Goal: Navigation & Orientation: Find specific page/section

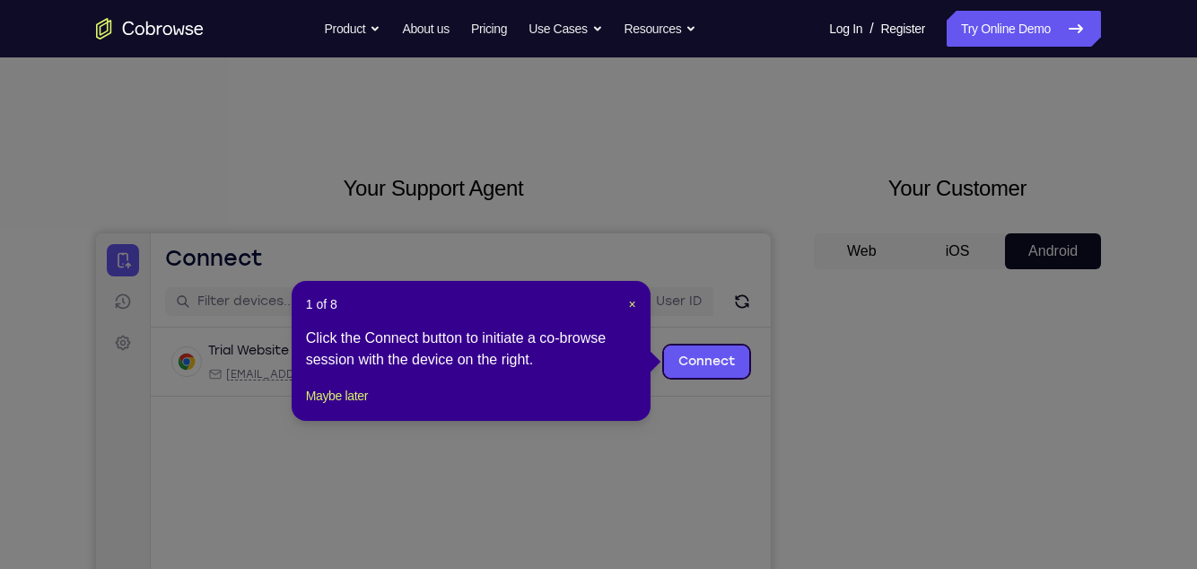
scroll to position [108, 0]
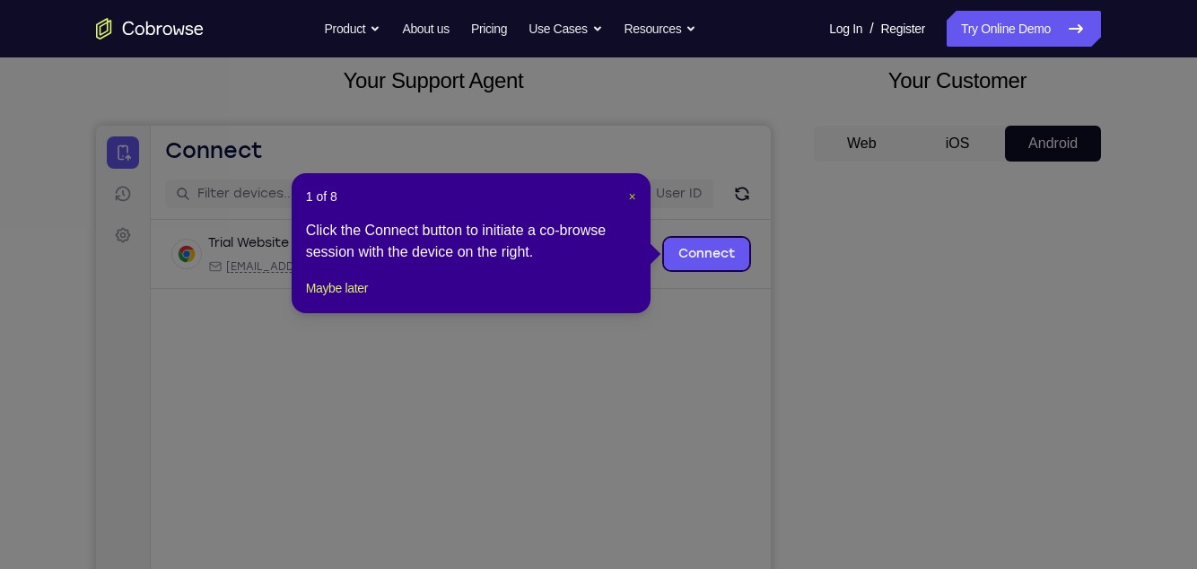
click at [630, 196] on span "×" at bounding box center [632, 196] width 7 height 14
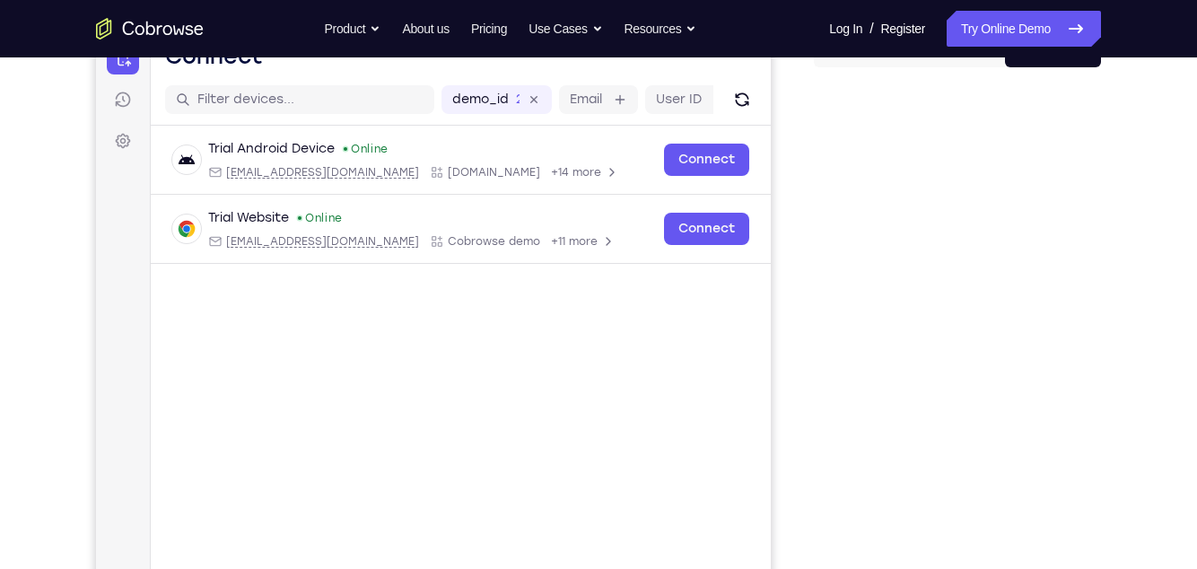
scroll to position [116, 0]
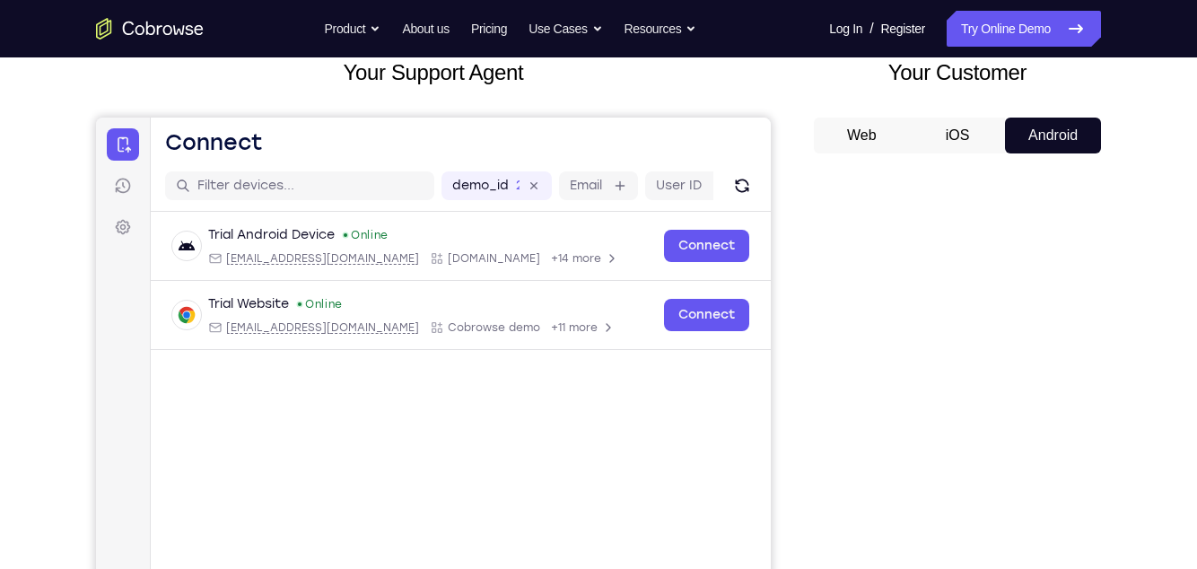
click at [968, 135] on button "iOS" at bounding box center [958, 136] width 96 height 36
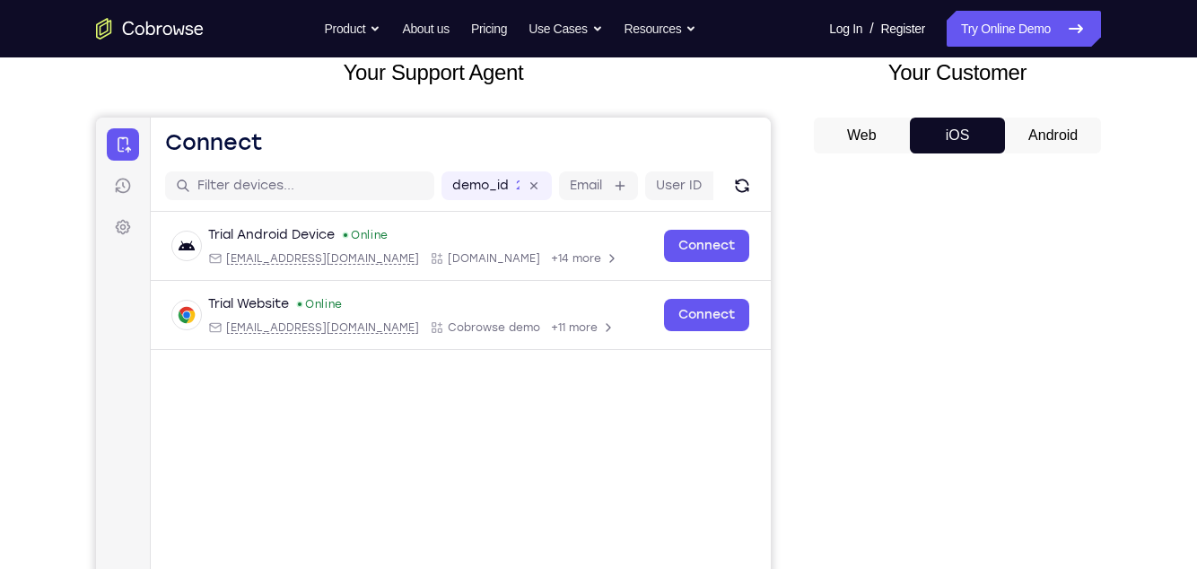
click at [877, 140] on button "Web" at bounding box center [862, 136] width 96 height 36
click at [1061, 126] on button "Android" at bounding box center [1053, 136] width 96 height 36
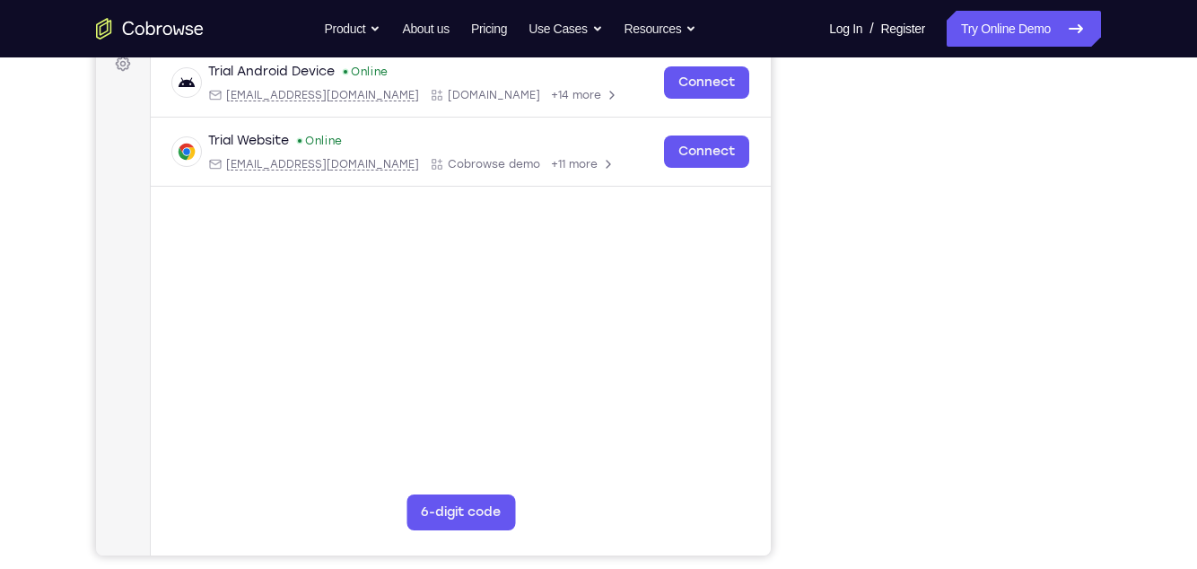
scroll to position [0, 0]
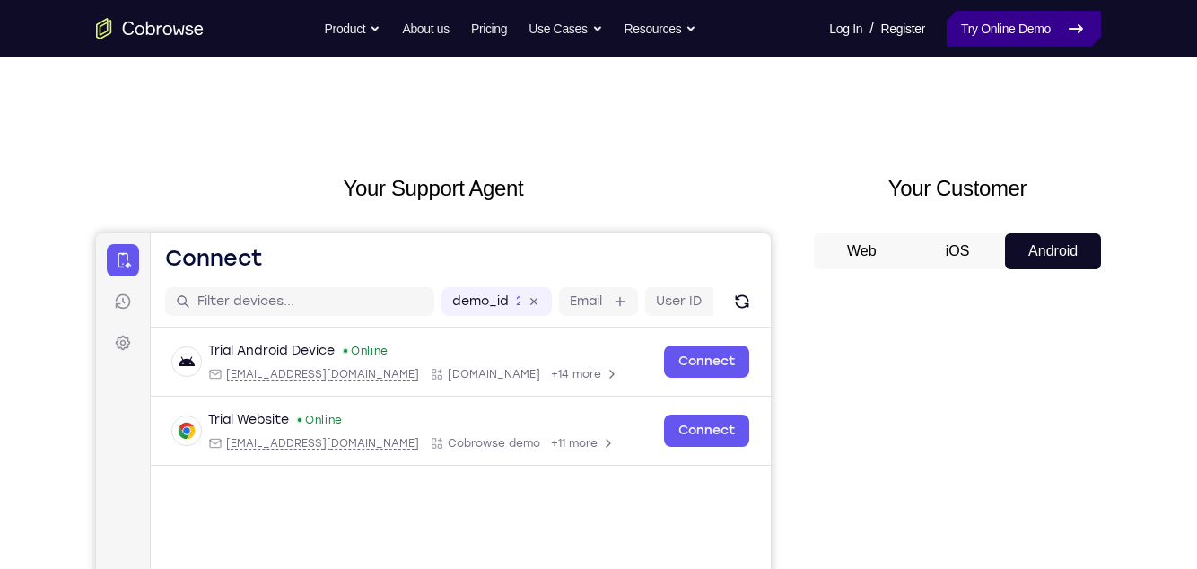
click at [1040, 36] on link "Try Online Demo" at bounding box center [1024, 29] width 154 height 36
click at [1053, 22] on link "Try Online Demo" at bounding box center [1024, 29] width 154 height 36
click at [1052, 35] on link "Try Online Demo" at bounding box center [1024, 29] width 154 height 36
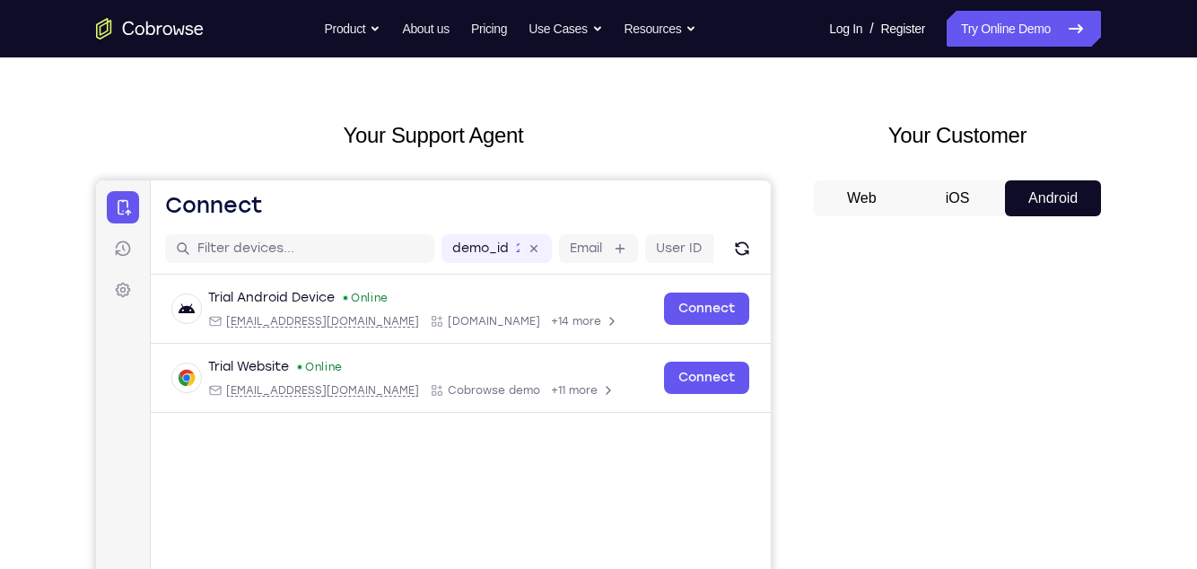
scroll to position [68, 0]
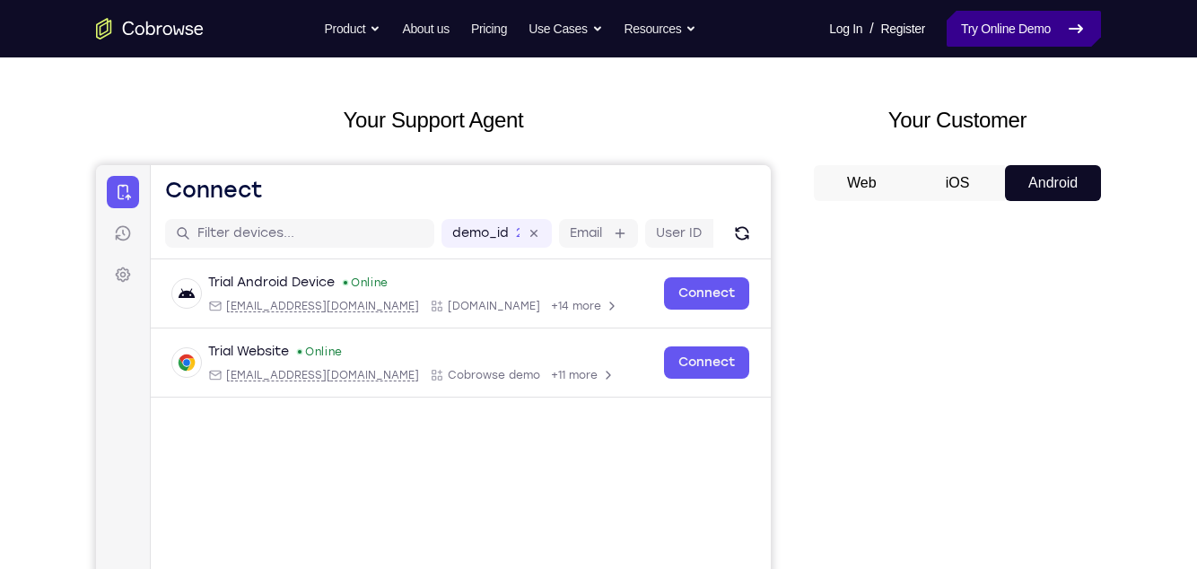
click at [1032, 38] on link "Try Online Demo" at bounding box center [1024, 29] width 154 height 36
click at [1034, 35] on link "Try Online Demo" at bounding box center [1024, 29] width 154 height 36
click at [1038, 29] on link "Try Online Demo" at bounding box center [1024, 29] width 154 height 36
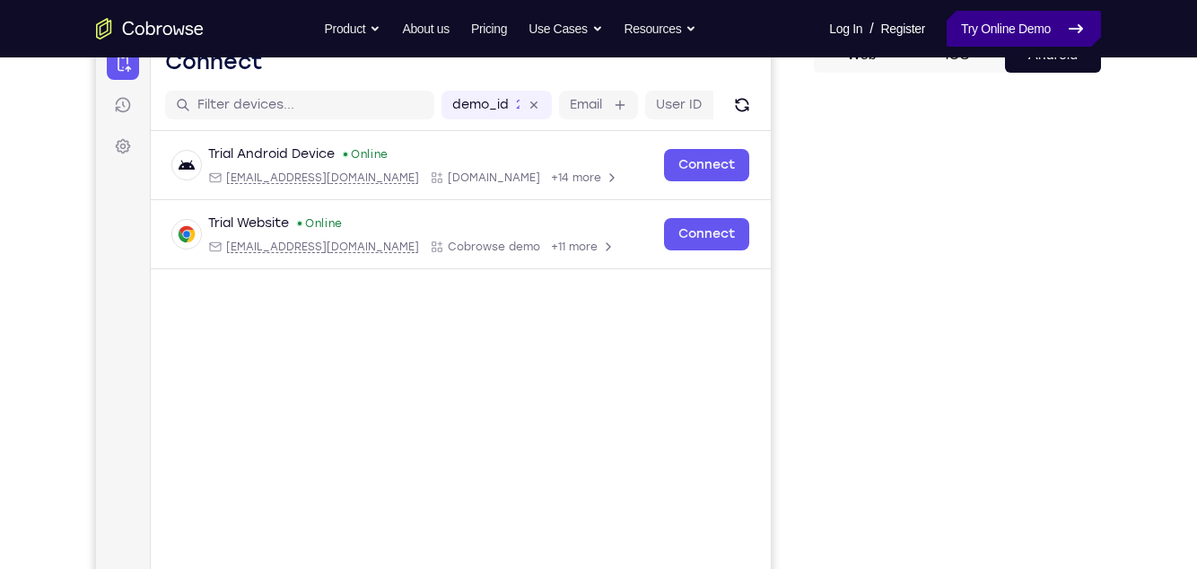
scroll to position [208, 0]
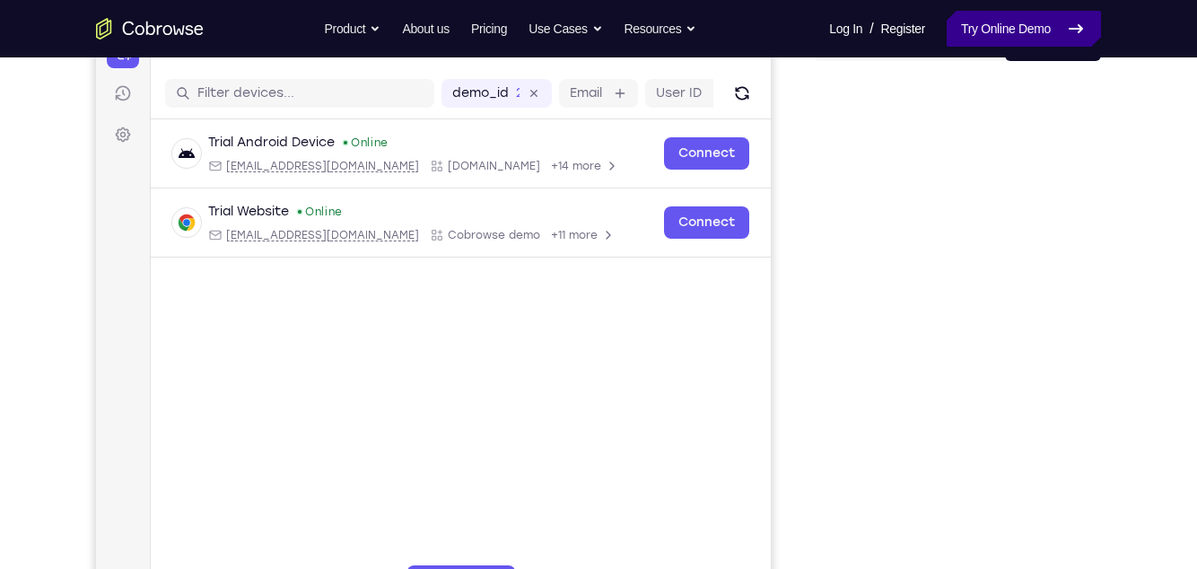
click at [1036, 26] on link "Try Online Demo" at bounding box center [1024, 29] width 154 height 36
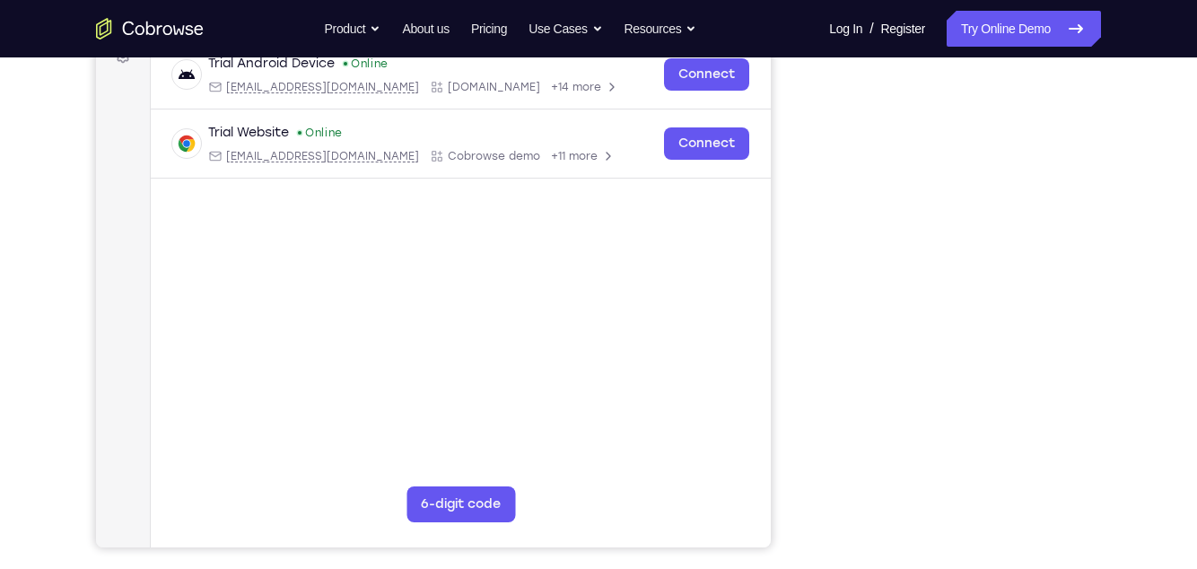
scroll to position [288, 0]
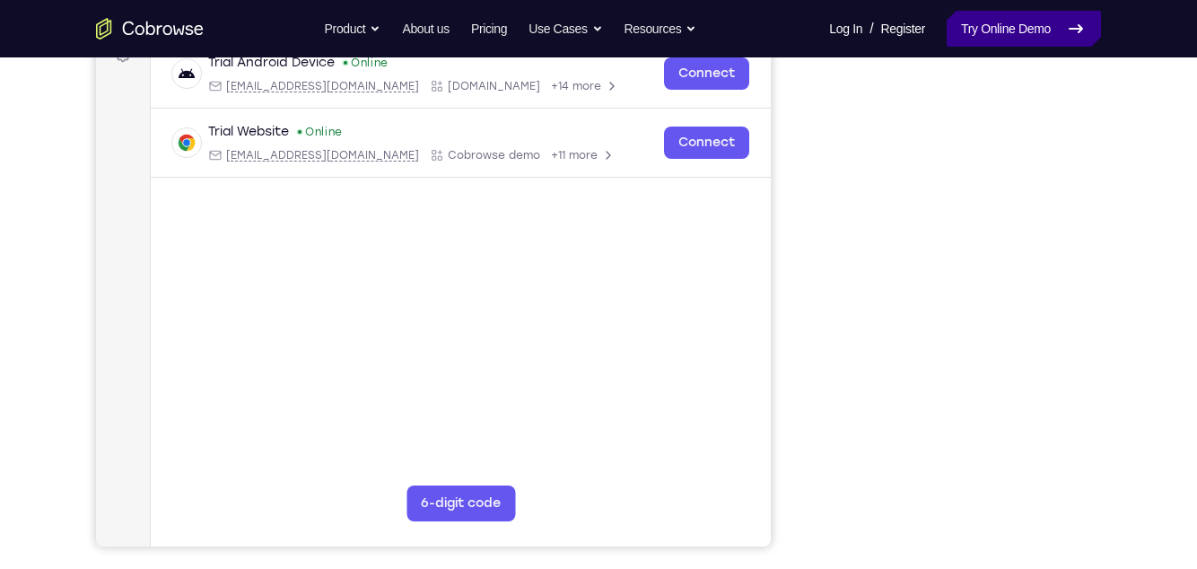
click at [1024, 33] on link "Try Online Demo" at bounding box center [1024, 29] width 154 height 36
click at [1017, 35] on link "Try Online Demo" at bounding box center [1024, 29] width 154 height 36
click at [1048, 39] on link "Try Online Demo" at bounding box center [1024, 29] width 154 height 36
click at [1014, 41] on link "Try Online Demo" at bounding box center [1024, 29] width 154 height 36
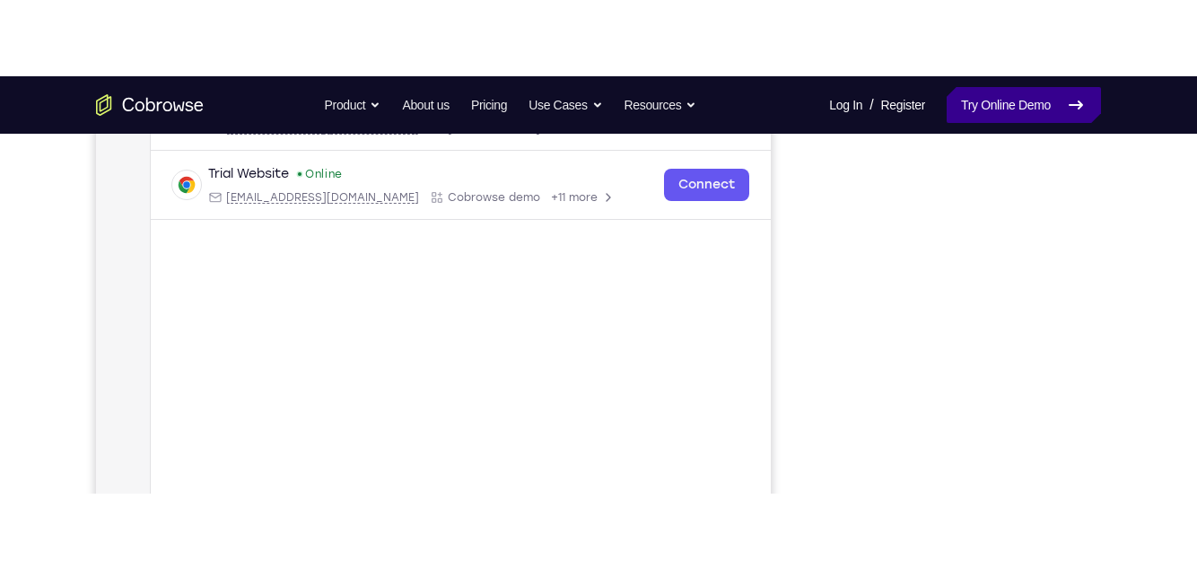
scroll to position [326, 0]
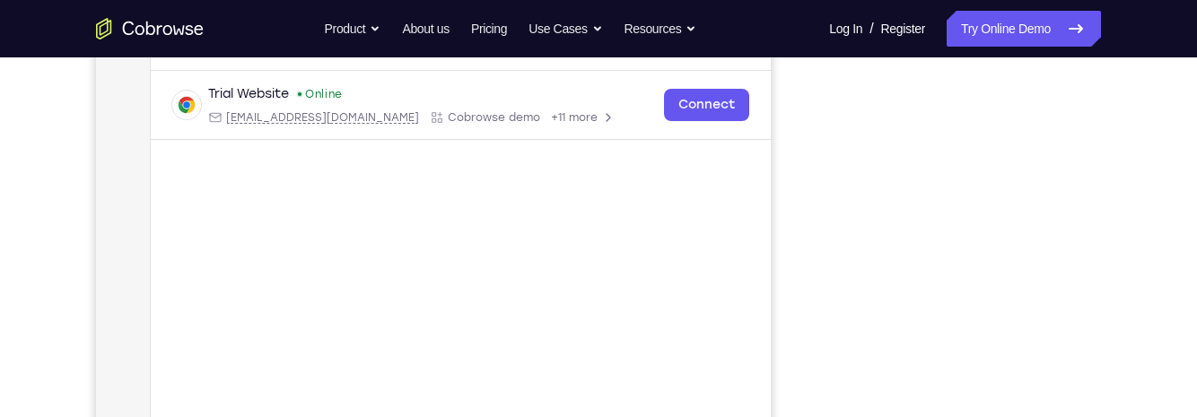
click at [753, 215] on div "Trial Android Device Online [EMAIL_ADDRESS][DOMAIN_NAME] [DOMAIN_NAME] +14 more…" at bounding box center [461, 114] width 620 height 224
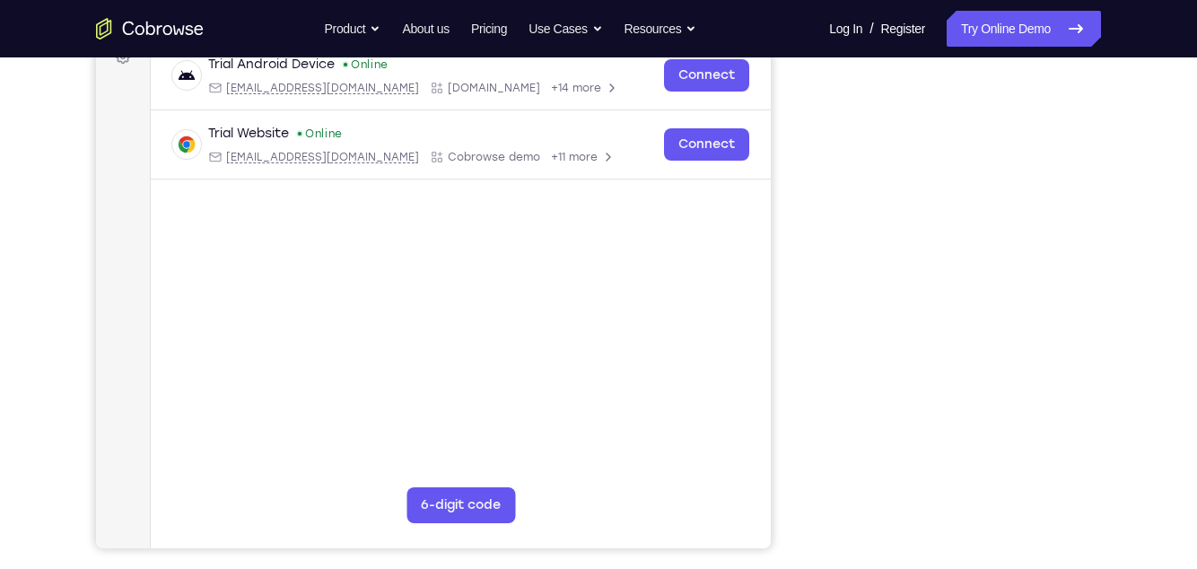
scroll to position [272, 0]
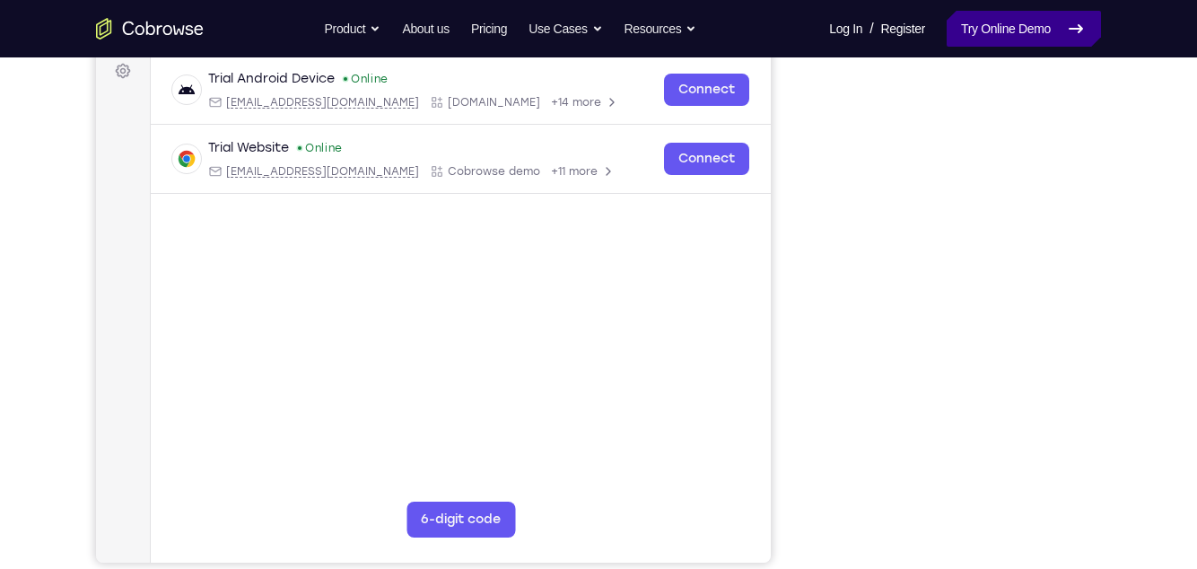
click at [1024, 19] on link "Try Online Demo" at bounding box center [1024, 29] width 154 height 36
click at [1018, 31] on link "Try Online Demo" at bounding box center [1024, 29] width 154 height 36
click at [1017, 27] on link "Try Online Demo" at bounding box center [1024, 29] width 154 height 36
click at [1017, 21] on link "Try Online Demo" at bounding box center [1024, 29] width 154 height 36
click at [1026, 18] on link "Try Online Demo" at bounding box center [1024, 29] width 154 height 36
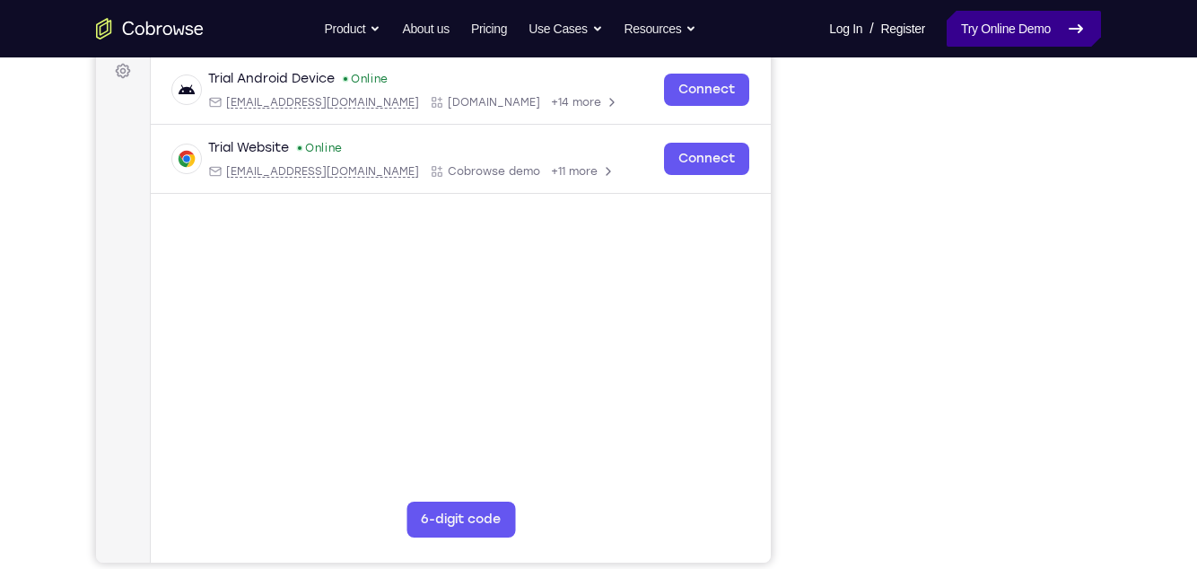
click at [1018, 30] on link "Try Online Demo" at bounding box center [1024, 29] width 154 height 36
click at [1027, 34] on link "Try Online Demo" at bounding box center [1024, 29] width 154 height 36
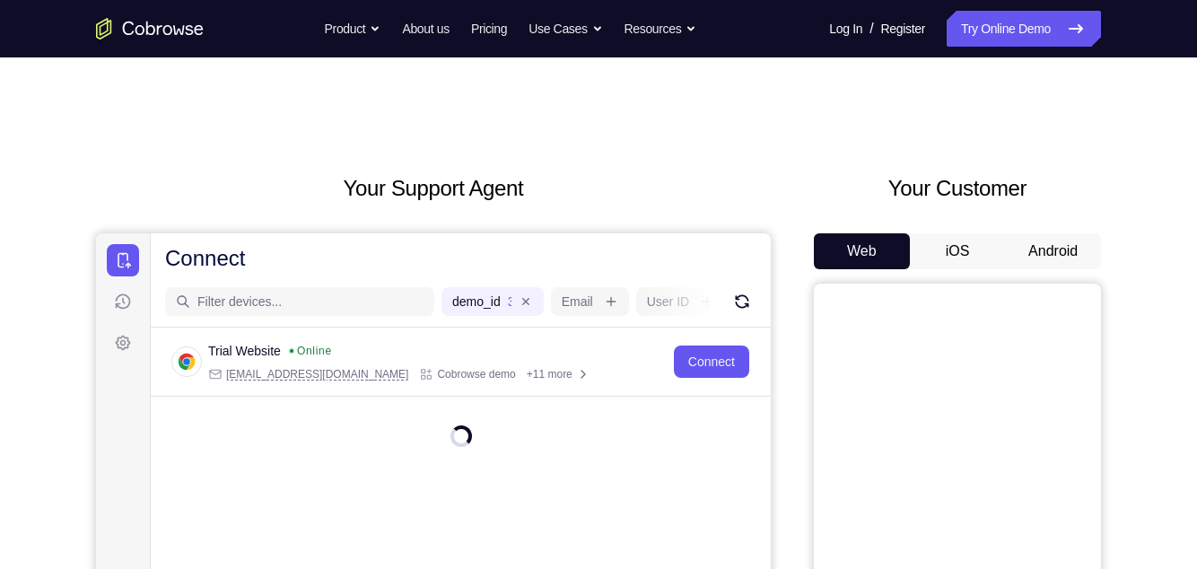
click at [1041, 253] on button "Android" at bounding box center [1053, 251] width 96 height 36
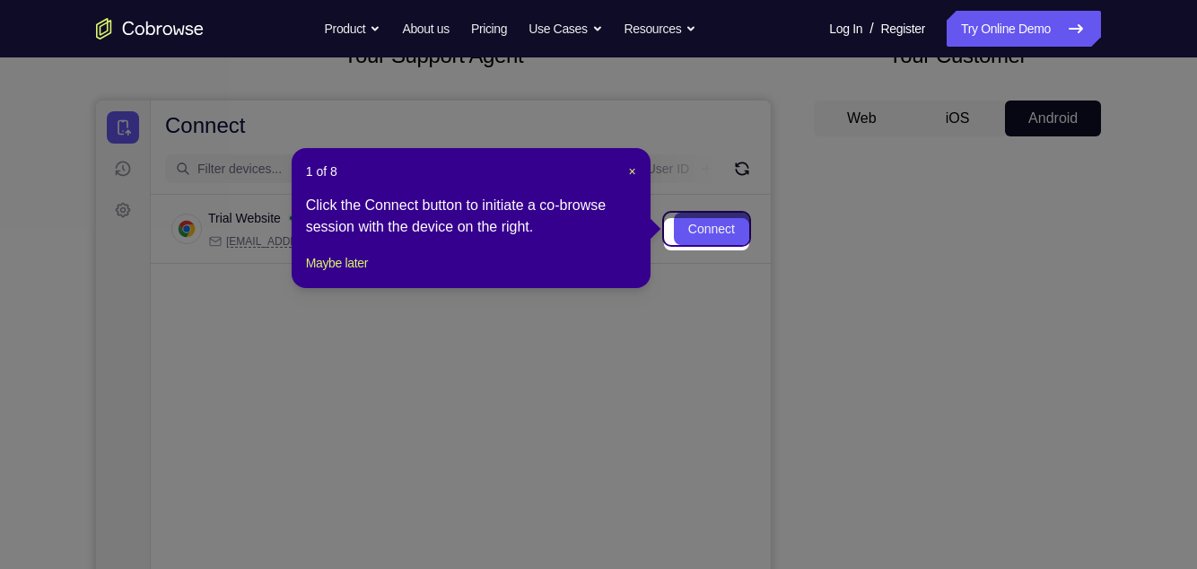
scroll to position [136, 0]
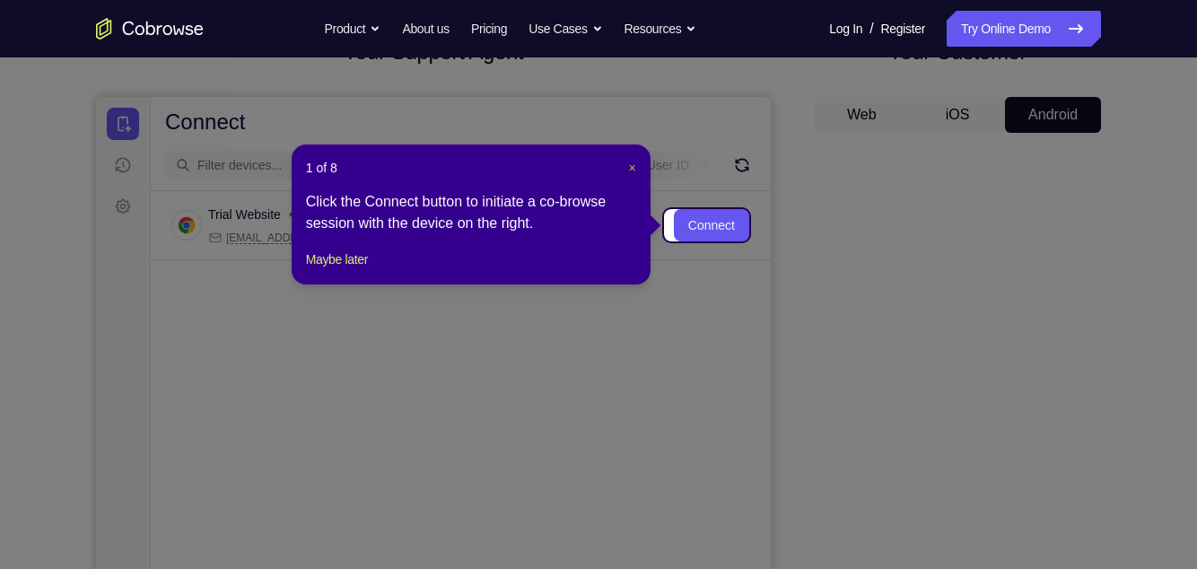
click at [632, 167] on span "×" at bounding box center [632, 168] width 7 height 14
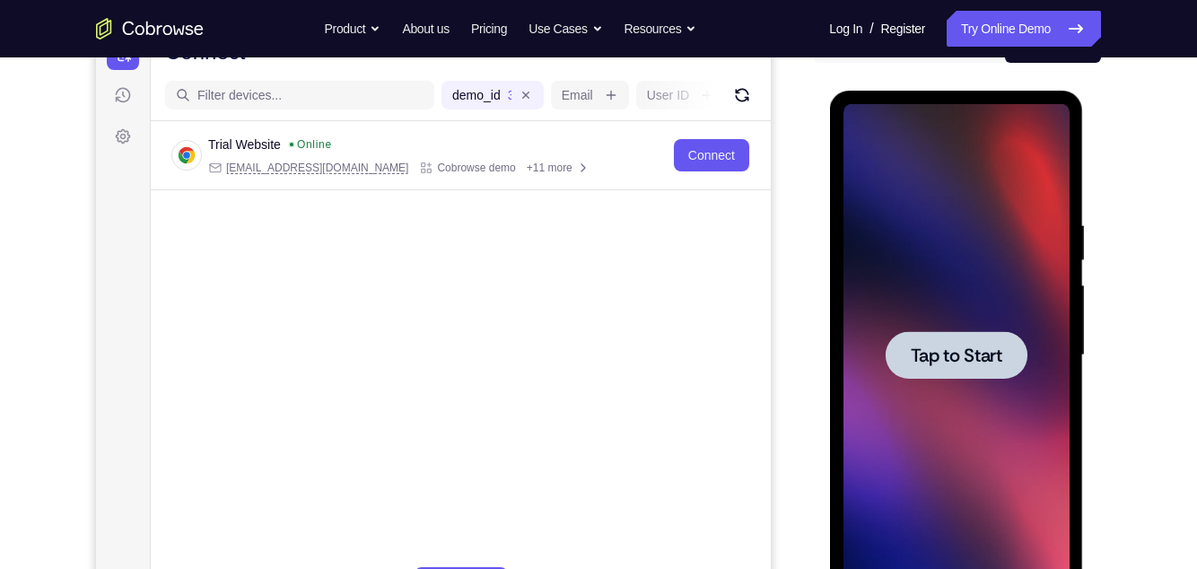
scroll to position [0, 0]
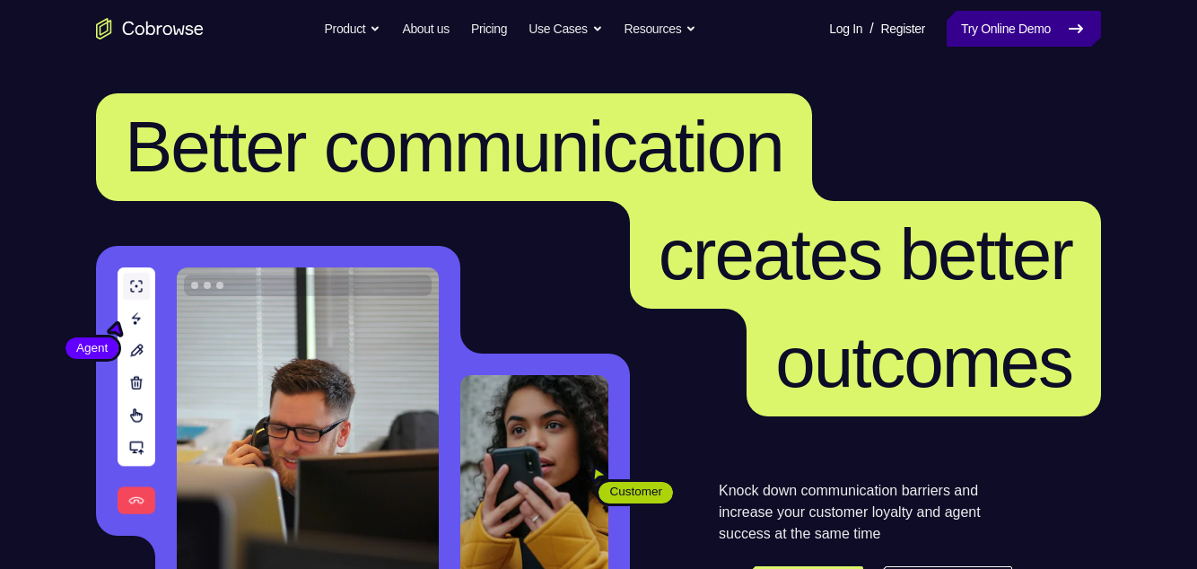
click at [1015, 32] on link "Try Online Demo" at bounding box center [1024, 29] width 154 height 36
click at [1050, 26] on link "Try Online Demo" at bounding box center [1024, 29] width 154 height 36
click at [1055, 31] on link "Try Online Demo" at bounding box center [1024, 29] width 154 height 36
